Goal: Task Accomplishment & Management: Use online tool/utility

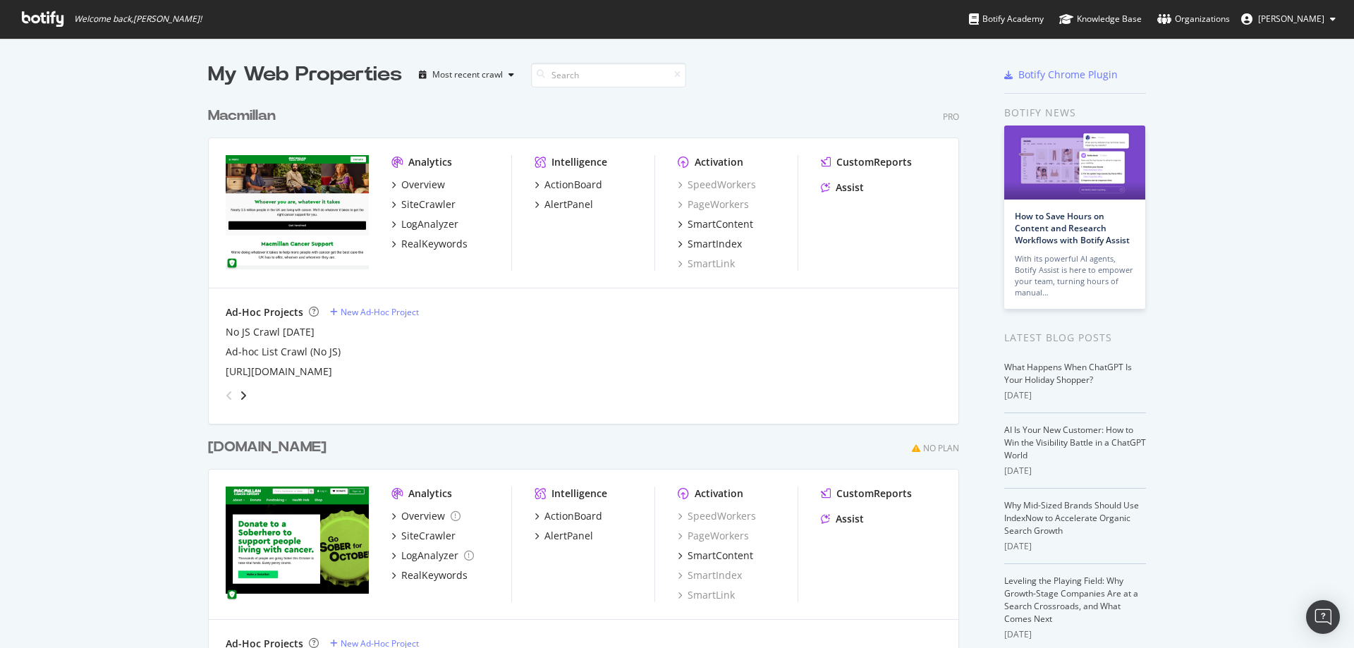
click at [259, 121] on div "Macmillan" at bounding box center [242, 116] width 68 height 20
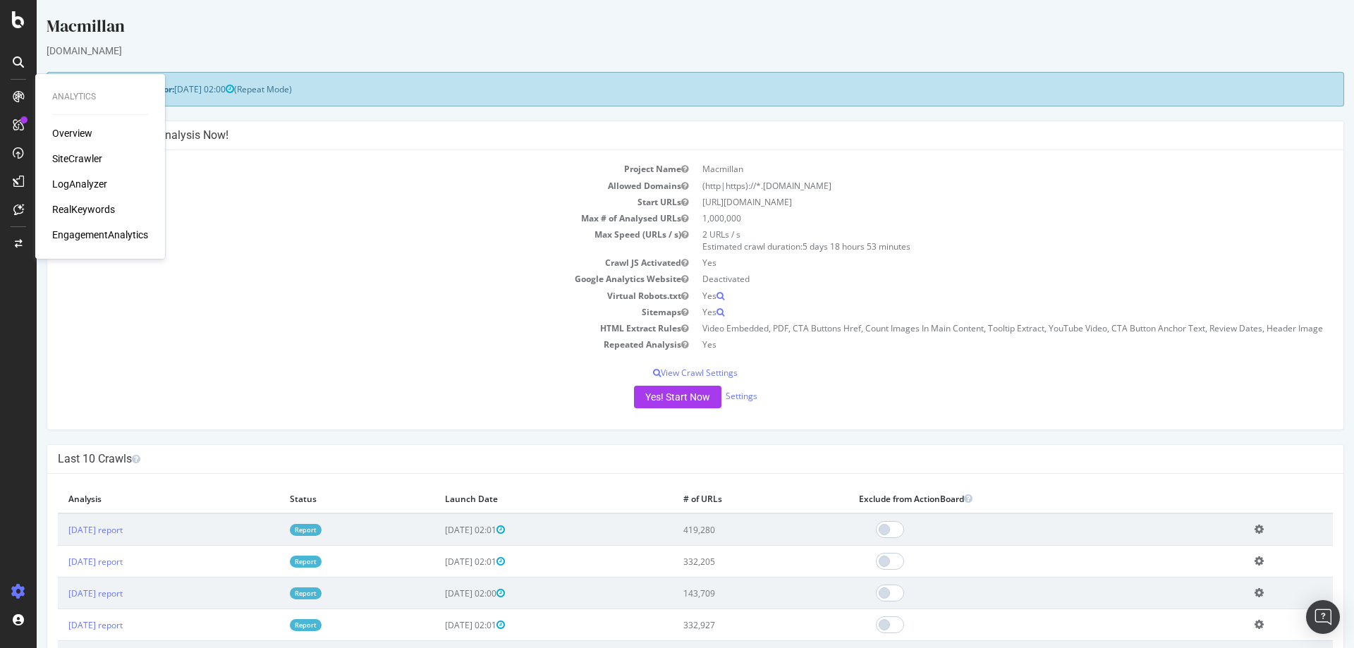
click at [87, 207] on div "RealKeywords" at bounding box center [83, 209] width 63 height 14
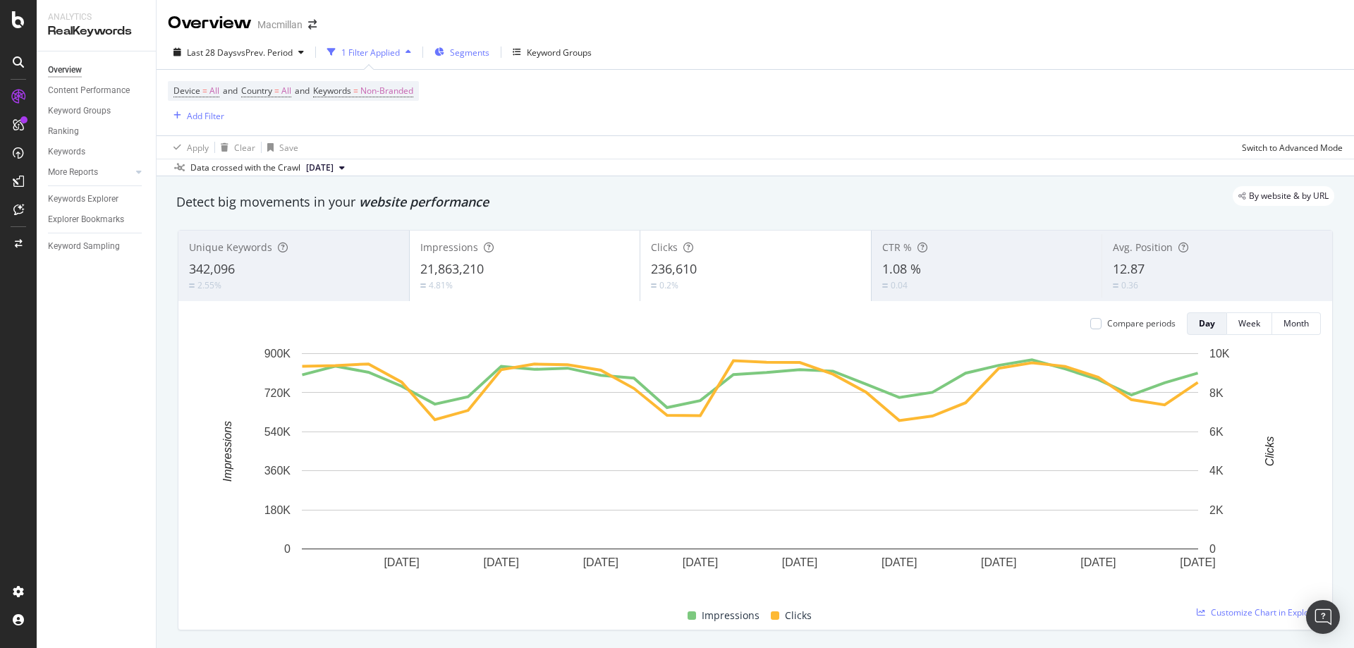
click at [482, 56] on span "Segments" at bounding box center [470, 53] width 40 height 12
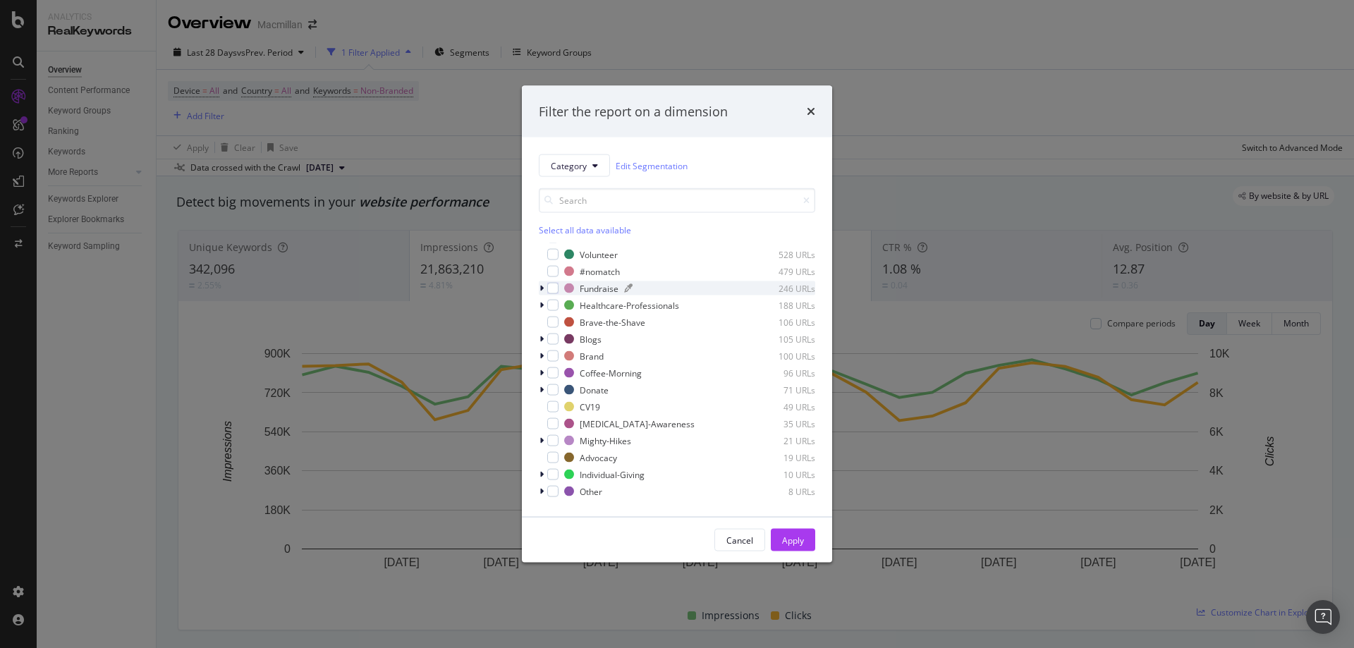
scroll to position [62, 0]
click at [547, 308] on div "modal" at bounding box center [552, 306] width 11 height 11
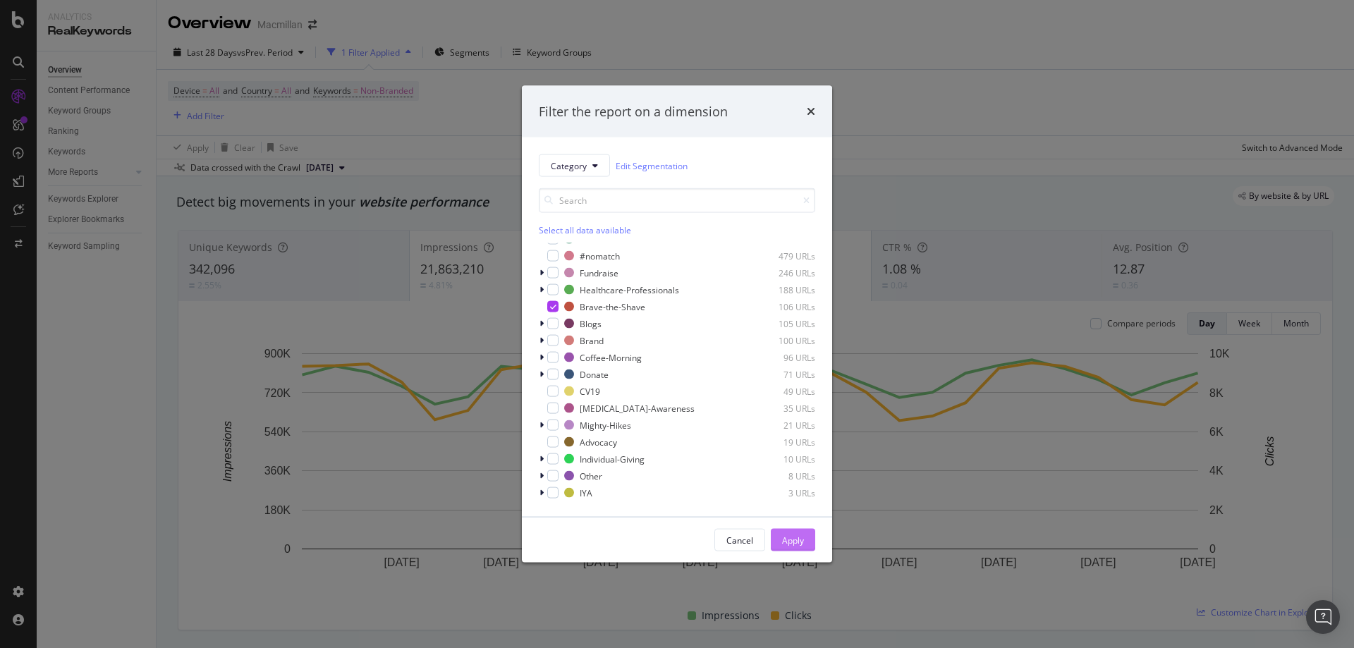
click at [794, 537] on div "Apply" at bounding box center [793, 540] width 22 height 12
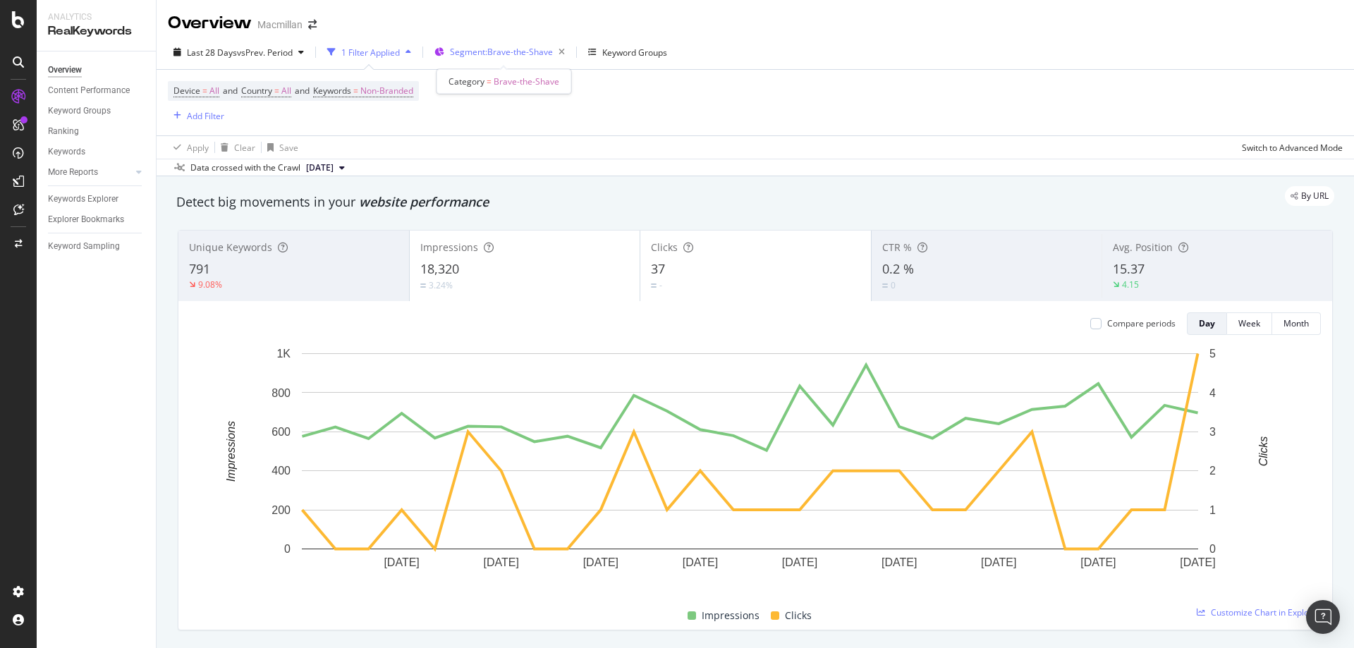
click at [494, 49] on span "Segment: Brave-the-Shave" at bounding box center [501, 52] width 103 height 12
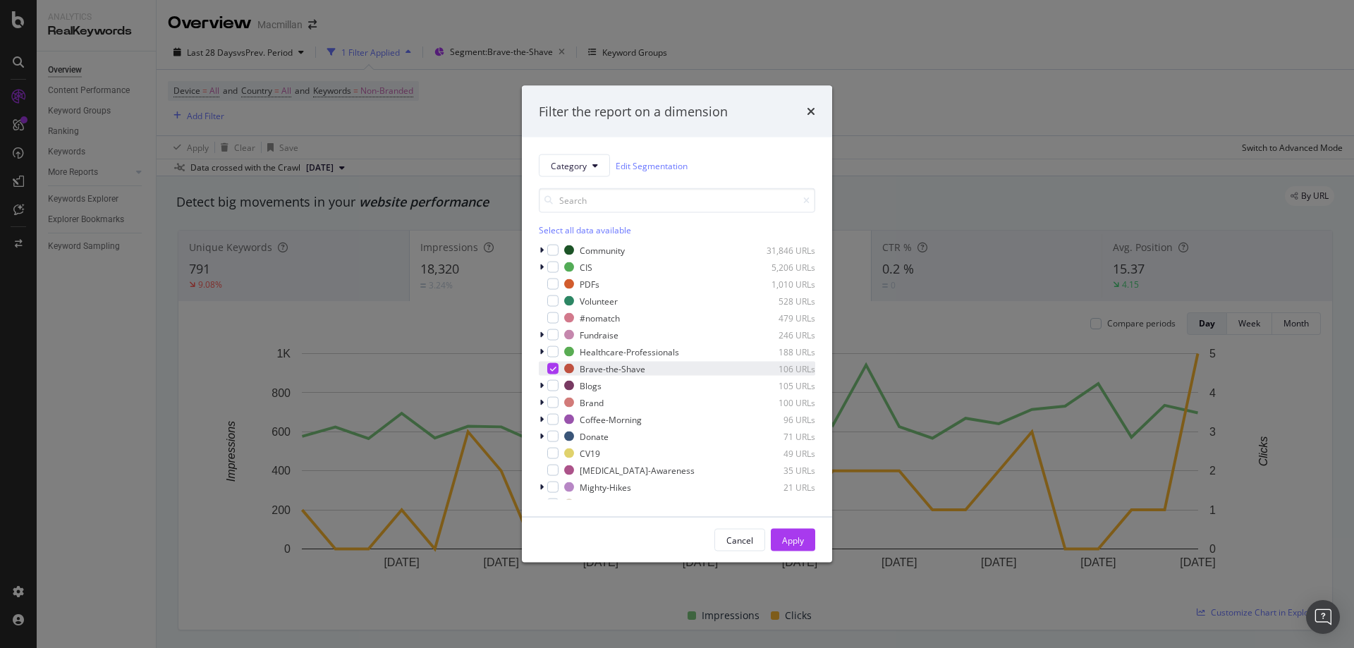
click at [547, 370] on div "modal" at bounding box center [552, 368] width 11 height 11
click at [812, 115] on icon "times" at bounding box center [811, 111] width 8 height 11
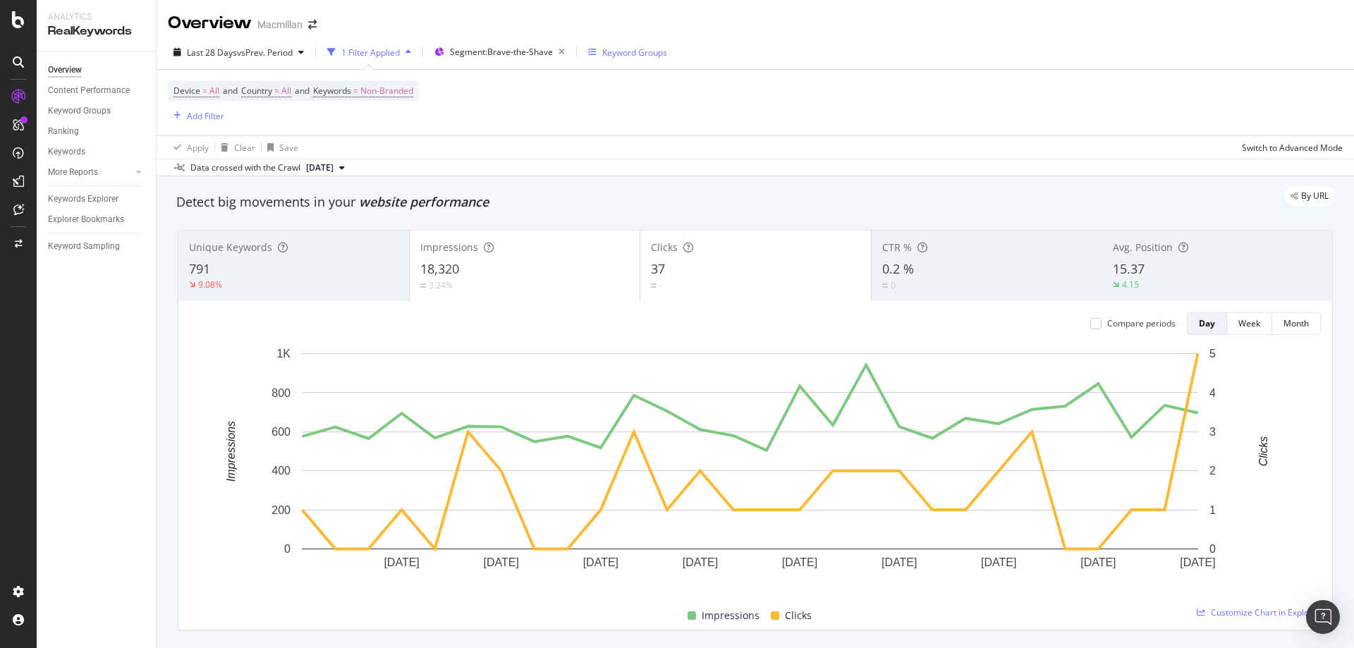
click at [645, 55] on div "Keyword Groups" at bounding box center [634, 53] width 65 height 12
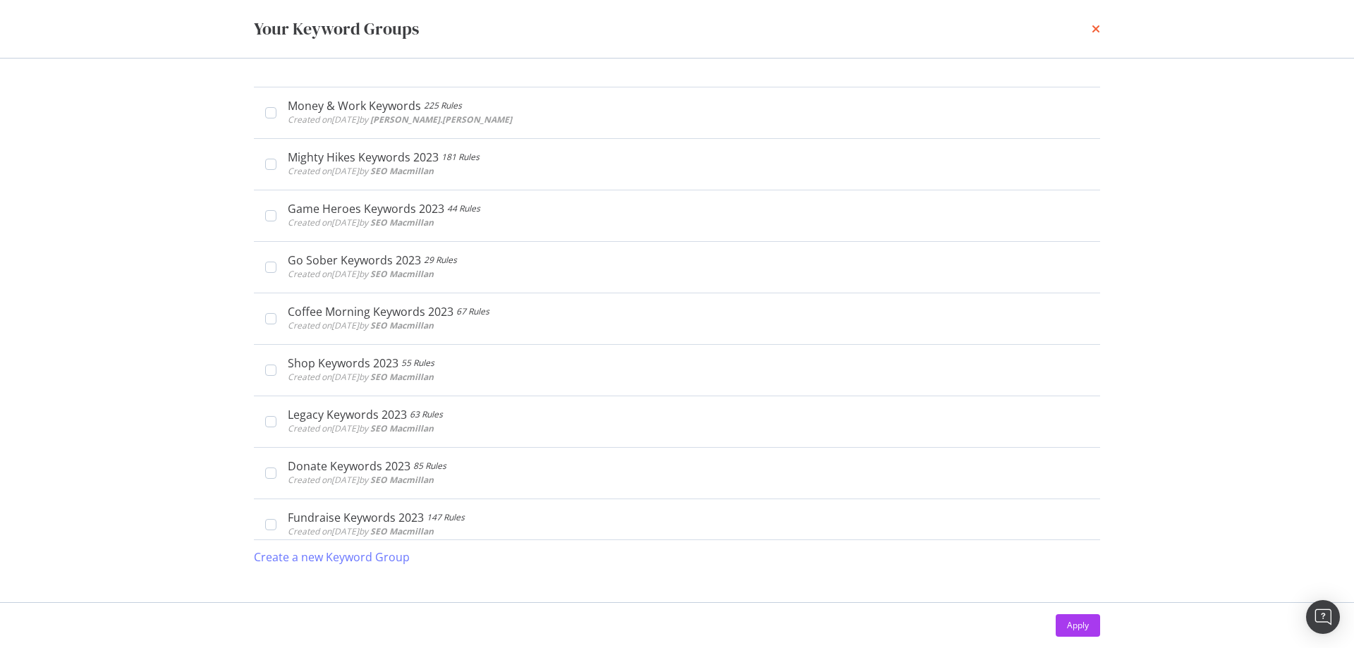
click at [1096, 33] on icon "times" at bounding box center [1096, 28] width 8 height 11
